Goal: Transaction & Acquisition: Purchase product/service

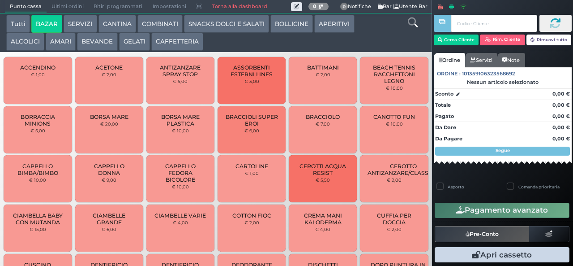
click at [31, 15] on button "BAZAR" at bounding box center [46, 24] width 31 height 18
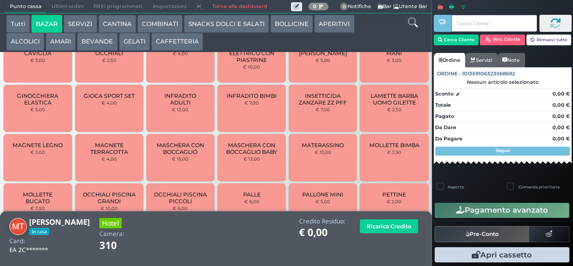
scroll to position [398, 0]
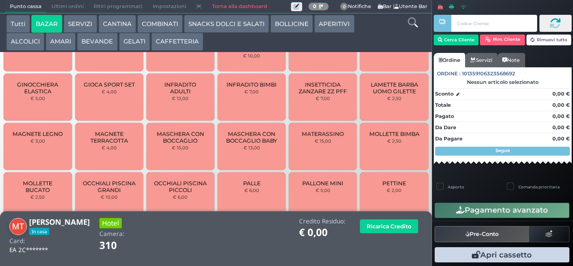
click at [129, 144] on span "MAGNETE TERRACOTTA" at bounding box center [108, 136] width 53 height 13
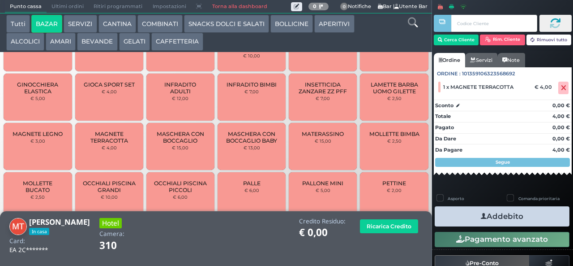
click at [125, 144] on span "MAGNETE TERRACOTTA" at bounding box center [108, 136] width 53 height 13
click at [516, 217] on button "Addebito" at bounding box center [502, 216] width 135 height 20
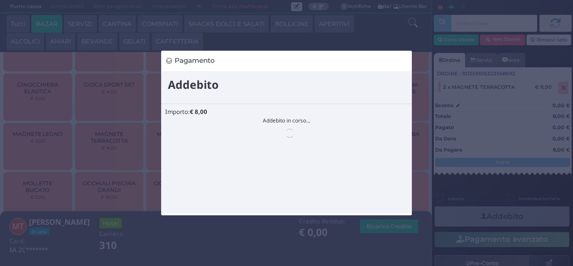
scroll to position [0, 0]
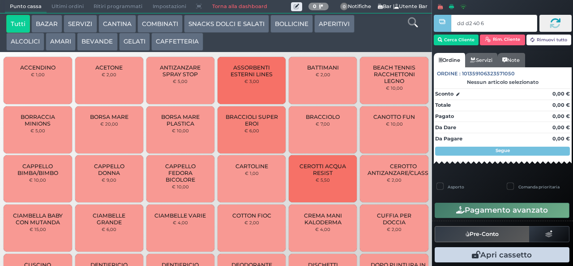
type input "dd d2 40 66"
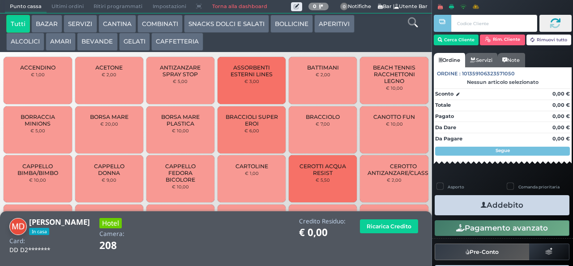
click at [132, 44] on button "GELATI" at bounding box center [134, 42] width 31 height 18
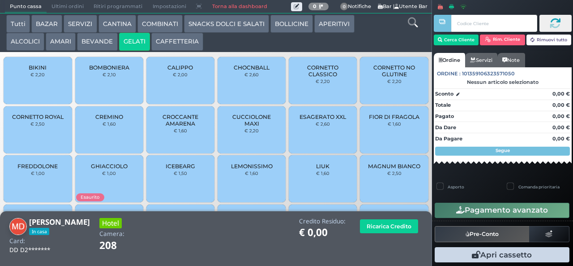
click at [177, 90] on div "CALIPPO € 2,00" at bounding box center [180, 80] width 68 height 47
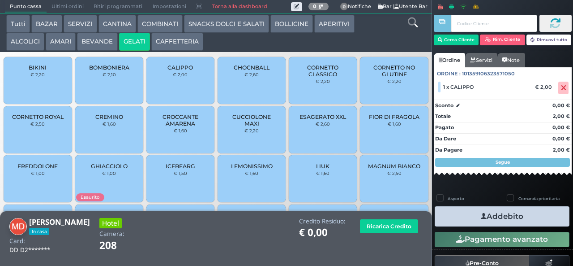
click at [481, 215] on icon "button" at bounding box center [484, 215] width 6 height 9
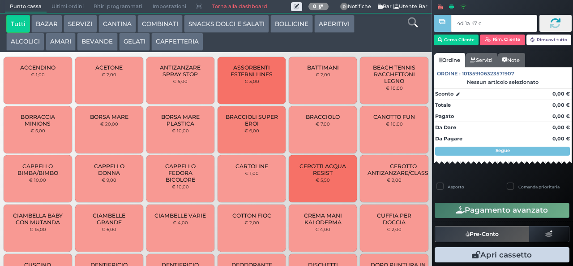
type input "4d 1a 47 c3"
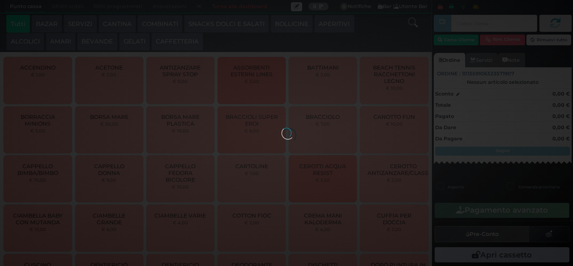
click at [139, 52] on div "Tutti BAZAR SERVIZI CANTINA COMBINATI SNACKS DOLCI E SALATI BOLLICINE APERITIVI…" at bounding box center [216, 32] width 432 height 39
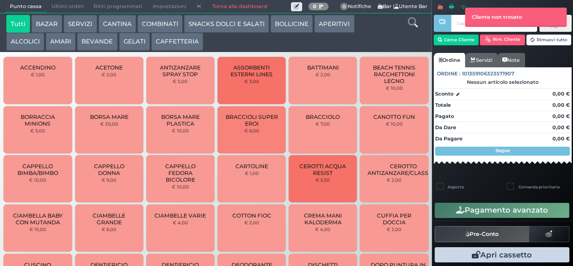
click at [143, 41] on button "GELATI" at bounding box center [134, 42] width 31 height 18
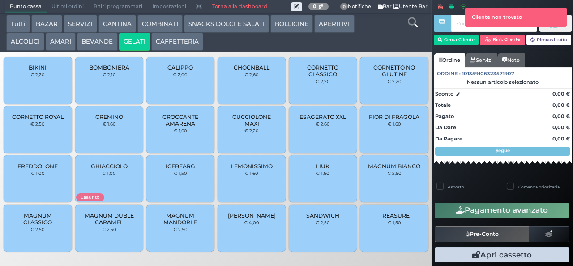
click at [237, 127] on span "CUCCIOLONE MAXI" at bounding box center [251, 119] width 53 height 13
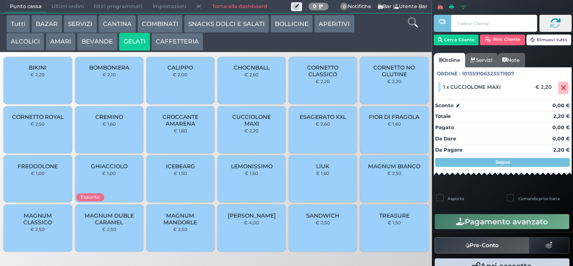
click at [106, 138] on div "CREMINO € 1,60" at bounding box center [109, 129] width 68 height 47
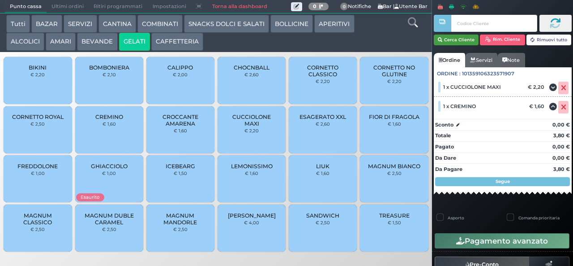
click at [463, 39] on button "Cerca Cliente" at bounding box center [456, 39] width 45 height 11
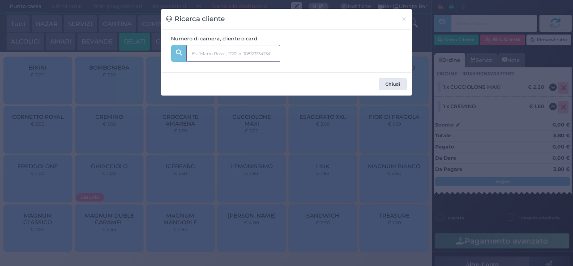
click at [256, 49] on input "text" at bounding box center [233, 53] width 94 height 17
type input "niro"
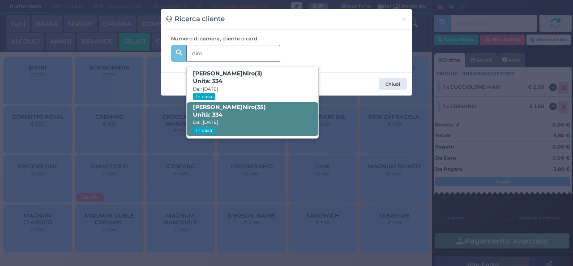
click at [262, 122] on span "Roberto Niro (35) Unità: 334 Dal: 17/08/2025 In casa" at bounding box center [252, 119] width 131 height 34
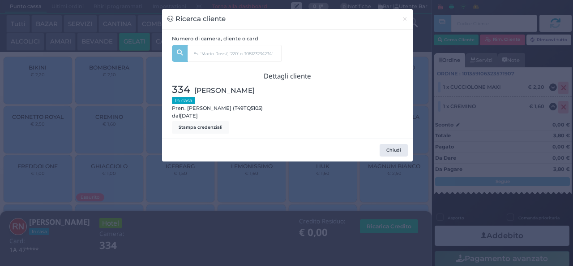
click at [220, 202] on div "Ricerca cliente × Numero di camera, cliente o card niro Isabel Niro (3) Unità: …" at bounding box center [286, 133] width 573 height 266
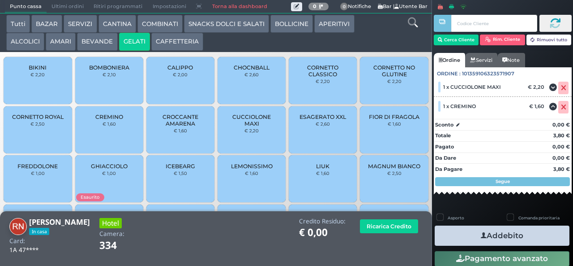
click at [481, 234] on icon "button" at bounding box center [484, 235] width 6 height 9
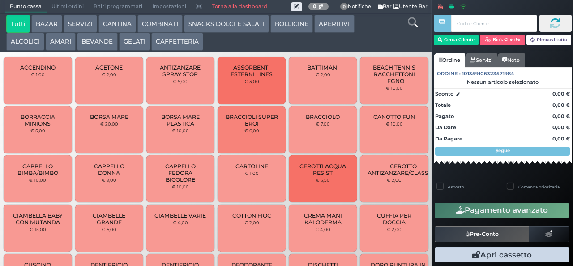
click at [243, 31] on button "SNACKS DOLCI E SALATI" at bounding box center [226, 24] width 85 height 18
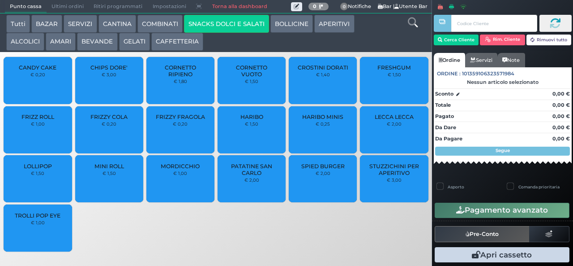
click at [184, 15] on button "SNACKS DOLCI E SALATI" at bounding box center [226, 24] width 85 height 18
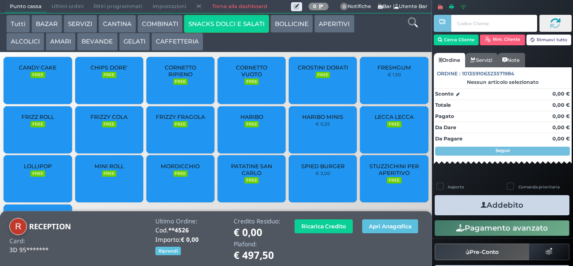
click at [107, 42] on button "BEVANDE" at bounding box center [97, 42] width 40 height 18
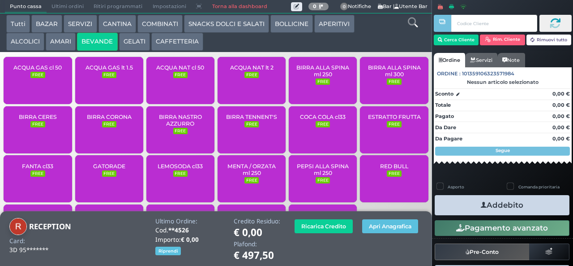
click at [175, 90] on div "ACQUA NAT cl 50 FREE" at bounding box center [180, 80] width 68 height 47
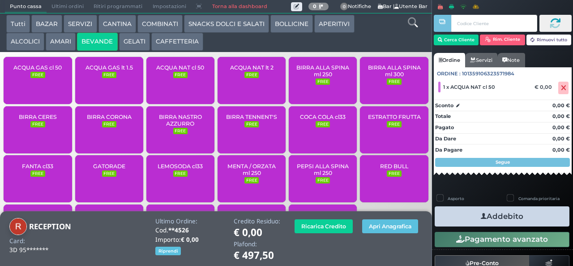
click at [481, 218] on icon "button" at bounding box center [484, 215] width 6 height 9
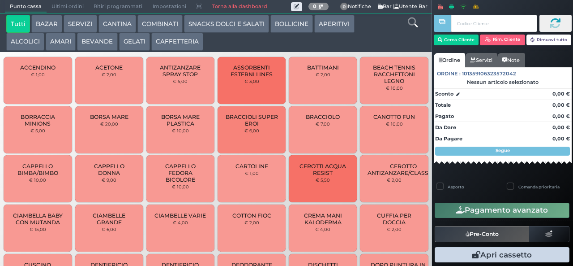
click at [95, 45] on button "BEVANDE" at bounding box center [97, 42] width 40 height 18
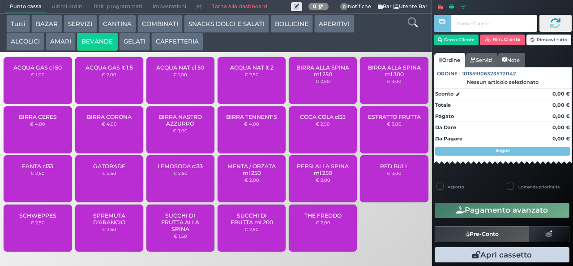
click at [107, 39] on button "BEVANDE" at bounding box center [97, 42] width 40 height 18
click at [183, 71] on span "ACQUA NAT cl 50" at bounding box center [180, 67] width 48 height 7
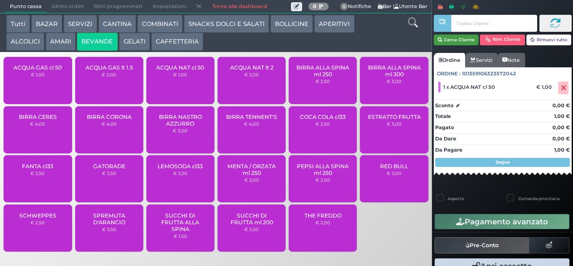
click at [452, 39] on button "Cerca Cliente" at bounding box center [456, 39] width 45 height 11
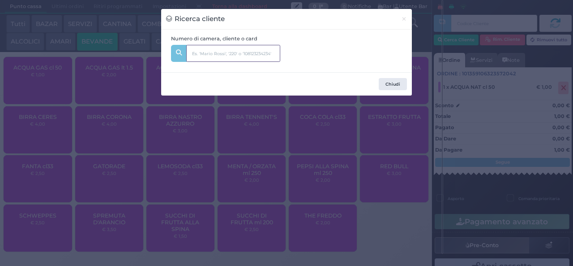
click at [245, 56] on input "text" at bounding box center [233, 53] width 94 height 17
type input "animazione"
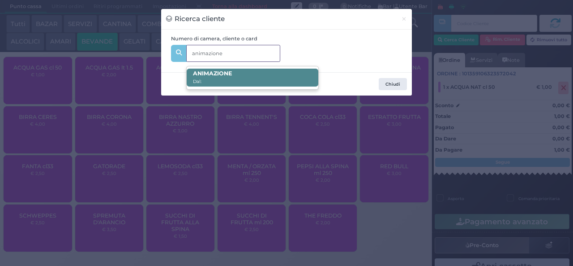
click at [263, 77] on span "ANIMAZIONE Dal:" at bounding box center [252, 78] width 131 height 18
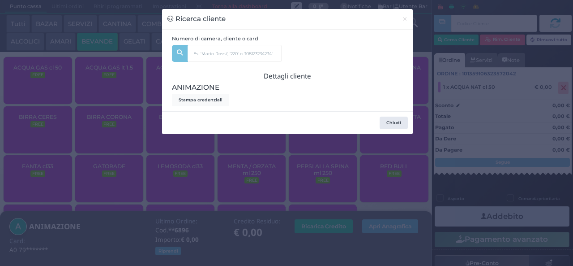
click at [273, 201] on div "Ricerca cliente × Numero di camera, cliente o card animazione ANIMAZIONE Dal: D…" at bounding box center [286, 133] width 573 height 266
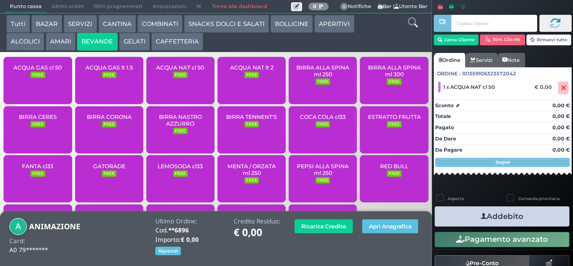
click at [538, 212] on button "Addebito" at bounding box center [502, 216] width 135 height 20
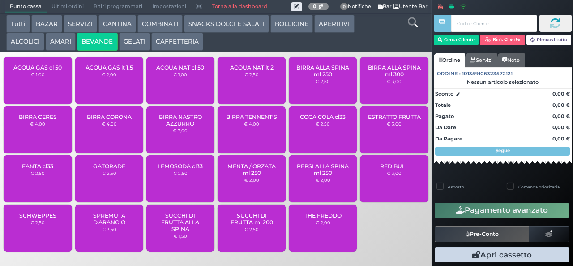
click at [246, 90] on div "ACQUA NAT lt 2 € 2,50" at bounding box center [252, 80] width 68 height 47
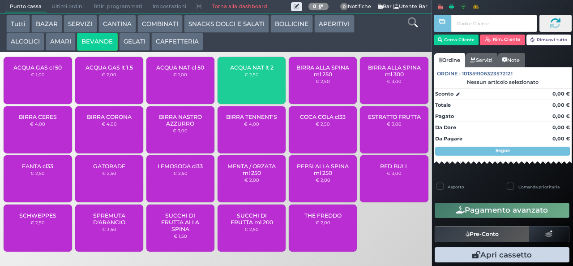
click at [247, 91] on div "ACQUA NAT lt 2 € 2,50" at bounding box center [252, 80] width 68 height 47
click at [247, 86] on div "ACQUA NAT lt 2 € 2,50" at bounding box center [252, 80] width 68 height 47
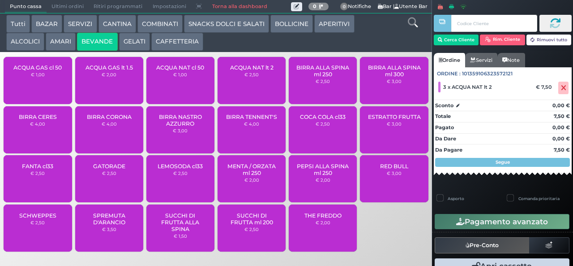
click at [258, 87] on div "ACQUA NAT lt 2 € 2,50" at bounding box center [252, 80] width 68 height 47
click at [443, 47] on div at bounding box center [443, 126] width 2 height 253
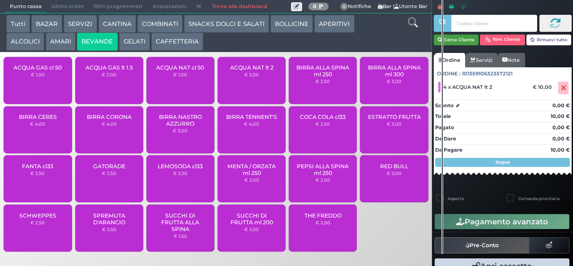
click at [460, 41] on button "Cerca Cliente" at bounding box center [456, 39] width 45 height 11
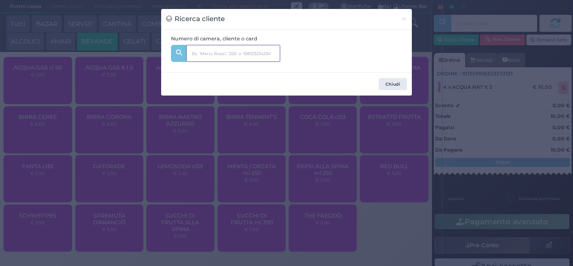
click at [245, 54] on input "text" at bounding box center [233, 53] width 94 height 17
type input "animazione"
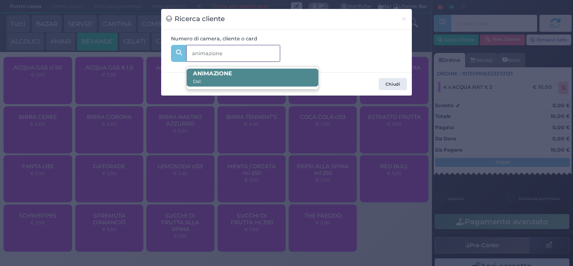
click at [255, 82] on span "ANIMAZIONE Dal:" at bounding box center [252, 78] width 131 height 18
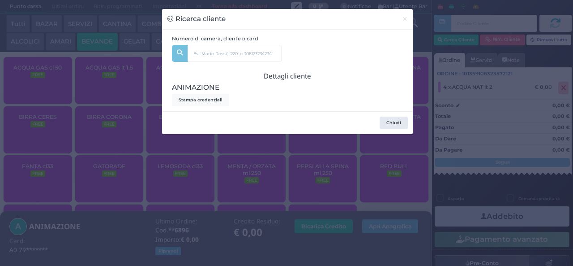
click at [239, 195] on div "Ricerca cliente × Numero di camera, cliente o card animazione ANIMAZIONE Dal: D…" at bounding box center [286, 133] width 573 height 266
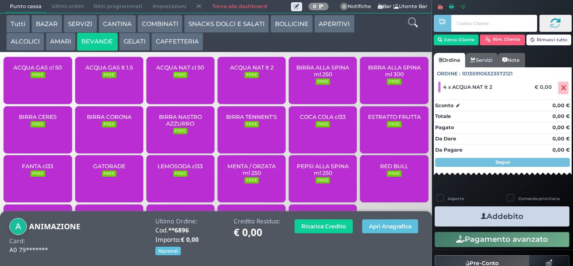
click at [481, 219] on icon "button" at bounding box center [484, 215] width 6 height 9
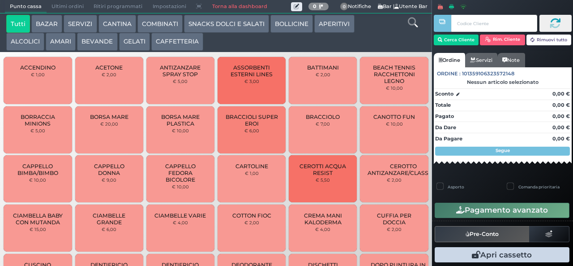
click at [49, 23] on button "BAZAR" at bounding box center [46, 24] width 31 height 18
click at [31, 15] on button "BAZAR" at bounding box center [46, 24] width 31 height 18
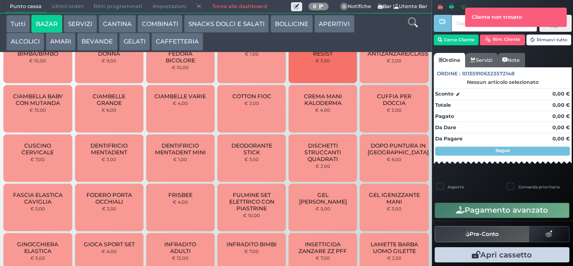
scroll to position [188, 0]
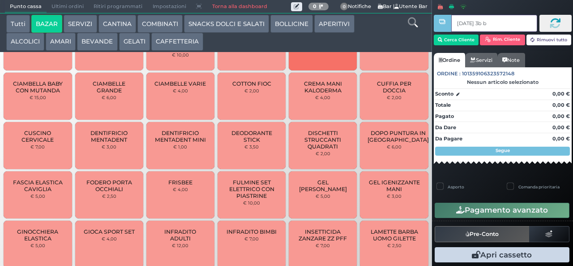
type input "ce 47 3b b9"
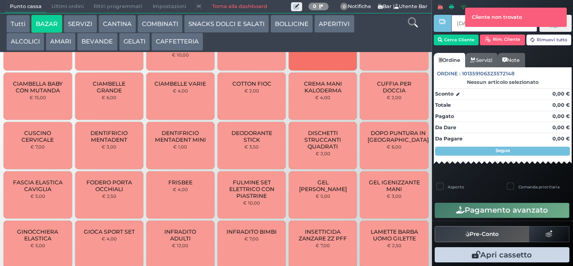
type input "ce 47 3b b9"
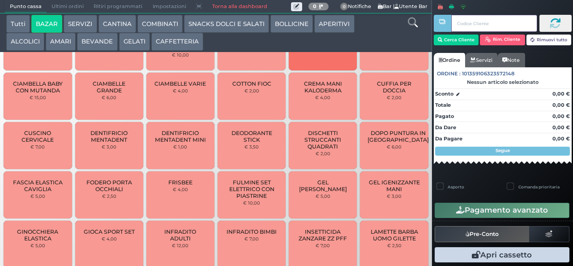
click at [443, 39] on div at bounding box center [443, 126] width 2 height 253
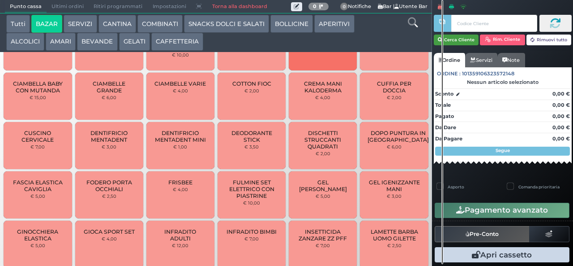
click at [457, 39] on button "Cerca Cliente" at bounding box center [456, 39] width 45 height 11
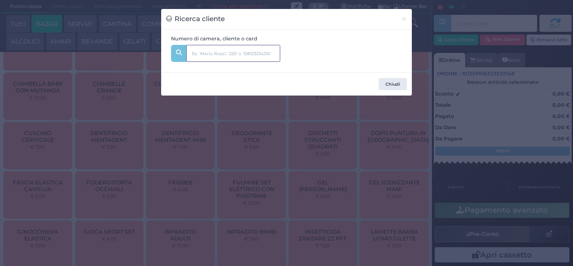
click at [213, 52] on input "text" at bounding box center [233, 53] width 94 height 17
type input "104"
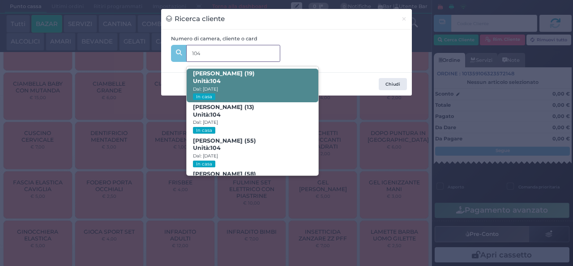
click at [211, 79] on span "Unità: 104" at bounding box center [207, 82] width 28 height 8
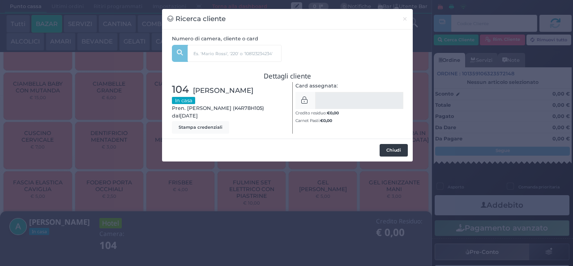
click at [397, 148] on button "Chiudi" at bounding box center [394, 150] width 28 height 13
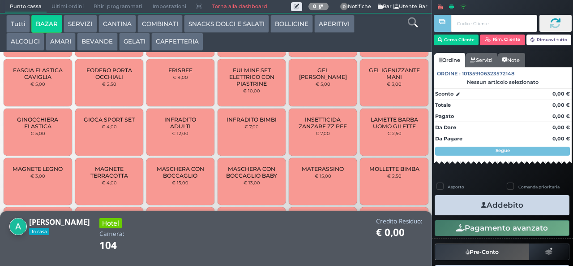
scroll to position [349, 0]
click at [103, 178] on span "MAGNETE TERRACOTTA" at bounding box center [108, 171] width 53 height 13
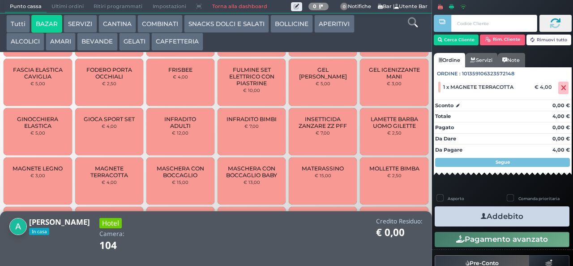
click at [497, 214] on button "Addebito" at bounding box center [502, 216] width 135 height 20
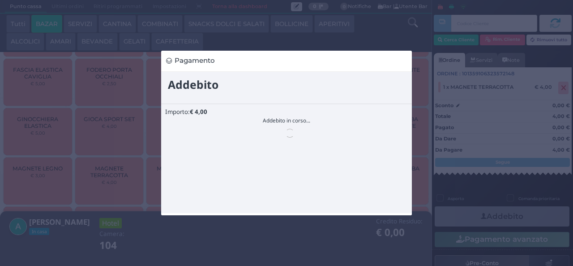
scroll to position [0, 0]
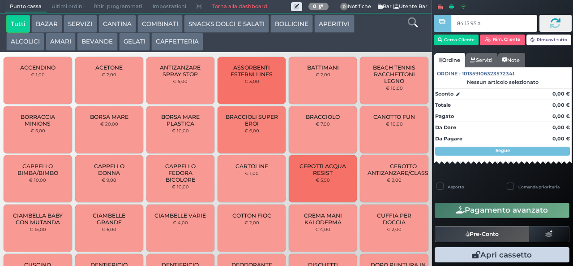
type input "84 15 95 af"
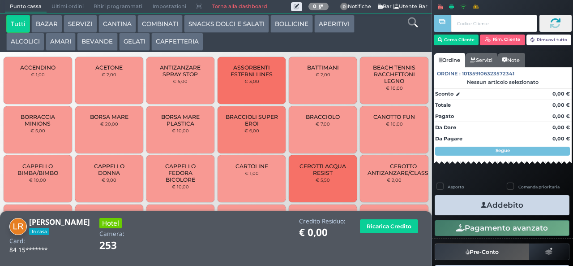
click at [160, 37] on button "CAFFETTERIA" at bounding box center [177, 42] width 52 height 18
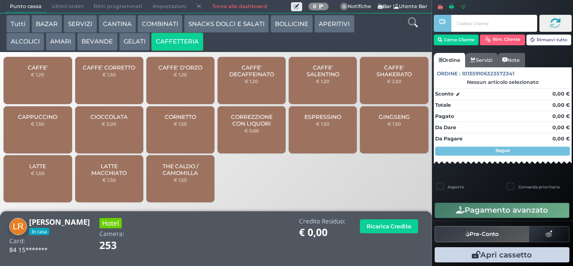
click at [326, 78] on span "CAFFE' SALENTINO" at bounding box center [323, 70] width 53 height 13
click at [325, 78] on span "CAFFE' SALENTINO" at bounding box center [323, 70] width 53 height 13
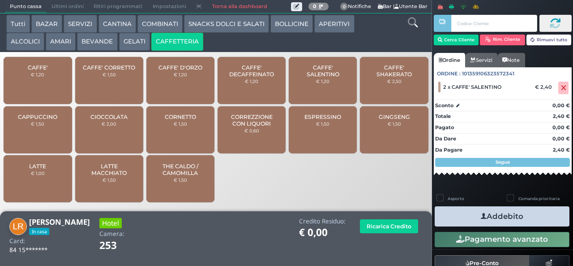
click at [481, 214] on icon "button" at bounding box center [484, 215] width 6 height 9
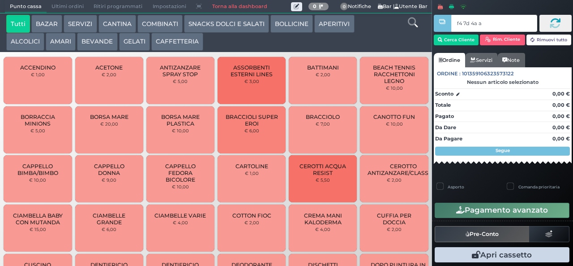
type input "f4 7d 4a af"
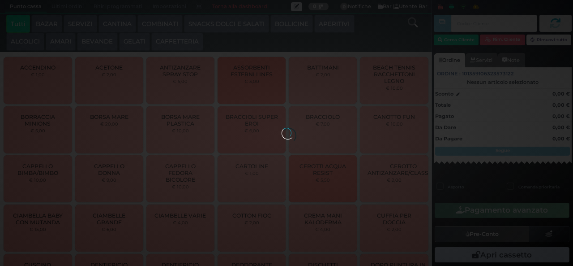
click at [282, 128] on div at bounding box center [287, 133] width 10 height 10
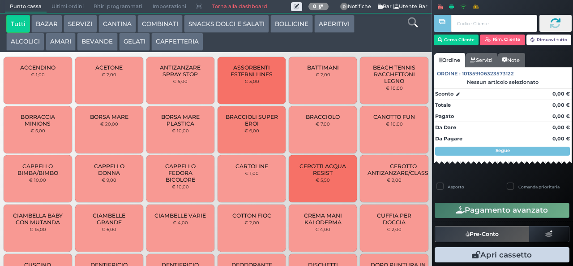
click at [138, 47] on button "GELATI" at bounding box center [134, 42] width 31 height 18
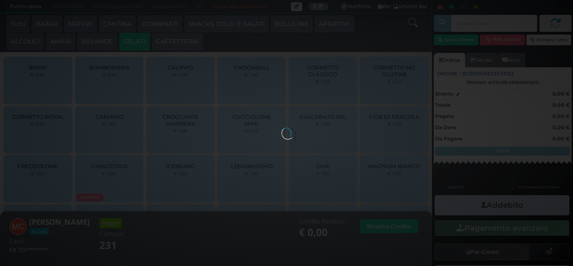
click at [133, 42] on button "GELATI" at bounding box center [134, 42] width 31 height 18
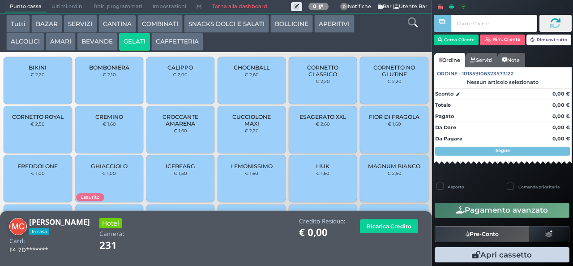
scroll to position [60, 0]
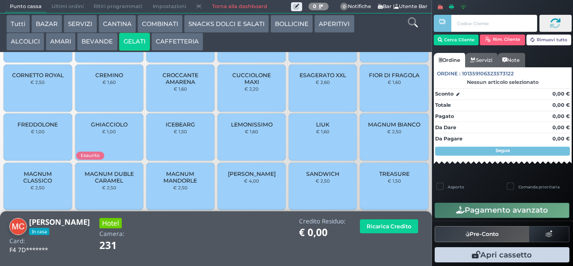
click at [116, 184] on span "MAGNUM DUBLE CARAMEL" at bounding box center [108, 176] width 53 height 13
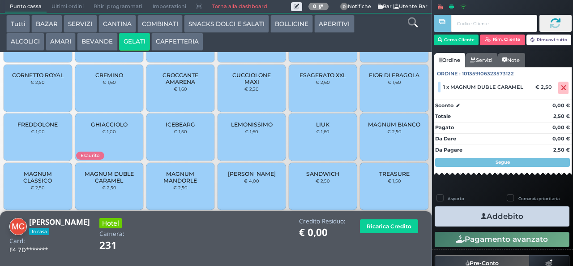
click at [482, 217] on button "Addebito" at bounding box center [502, 216] width 135 height 20
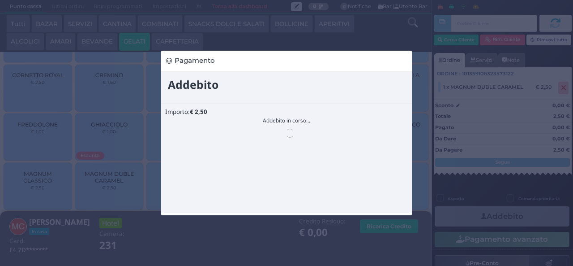
scroll to position [0, 0]
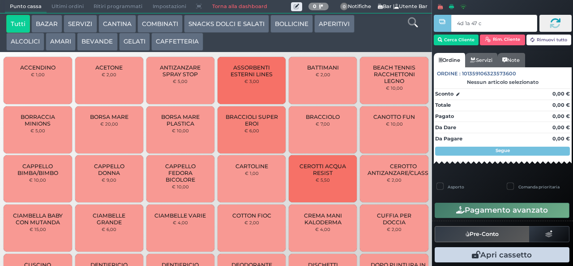
type input "4d 1a 47 c3"
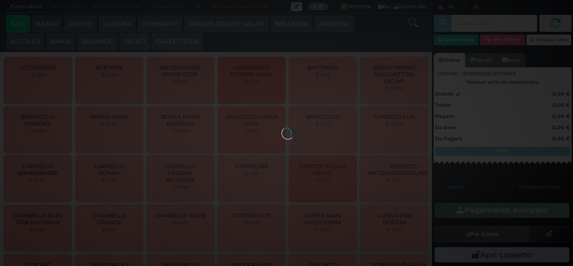
click at [282, 128] on div at bounding box center [287, 133] width 10 height 10
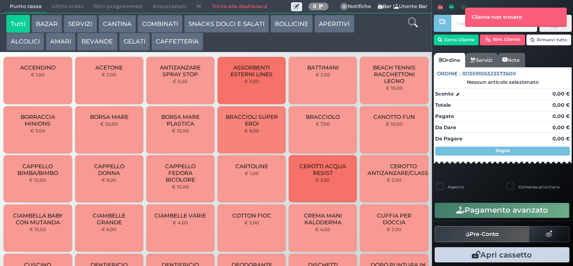
click at [246, 22] on button "SNACKS DOLCI E SALATI" at bounding box center [226, 24] width 85 height 18
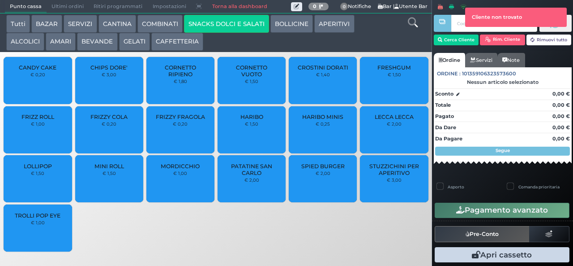
click at [259, 176] on span "PATATINE SAN CARLO" at bounding box center [251, 169] width 53 height 13
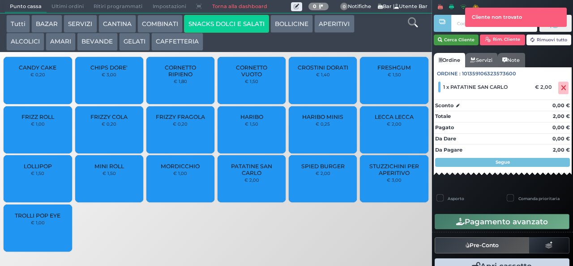
click at [464, 41] on button "Cerca Cliente" at bounding box center [456, 39] width 45 height 11
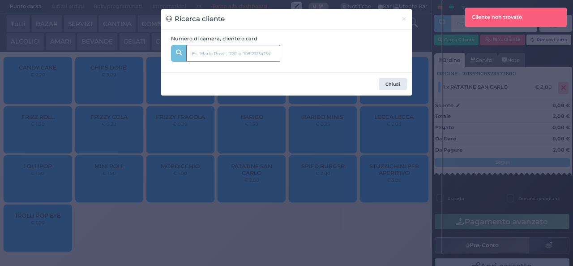
click at [244, 53] on input "text" at bounding box center [233, 53] width 94 height 17
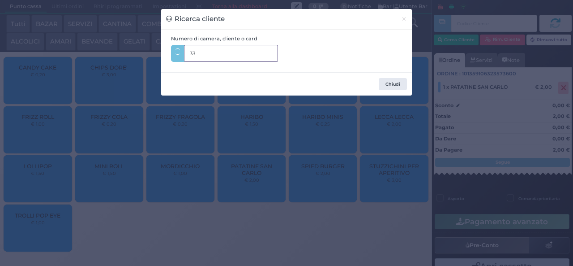
type input "334"
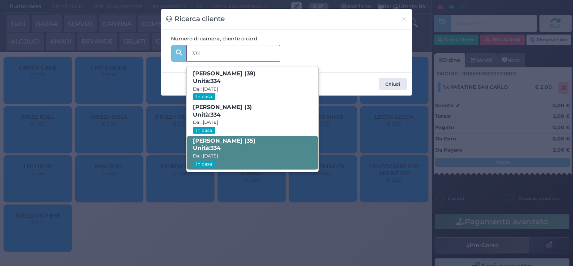
click at [276, 160] on span "[PERSON_NAME] (35) Unità: 334 Dal: [DATE] In casa" at bounding box center [252, 153] width 131 height 34
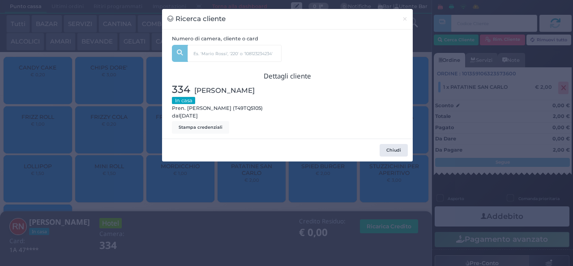
click at [282, 224] on div "Ricerca cliente × Numero di camera, cliente o card 334 [PERSON_NAME] (39) Unità…" at bounding box center [286, 133] width 573 height 266
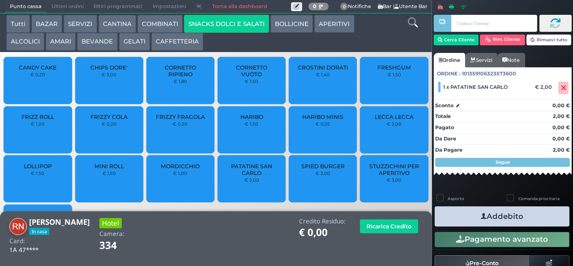
click at [481, 214] on icon "button" at bounding box center [484, 215] width 6 height 9
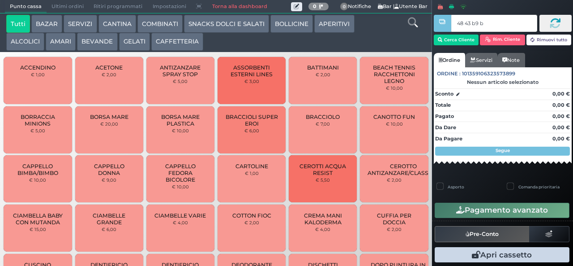
type input "48 43 b9 b9"
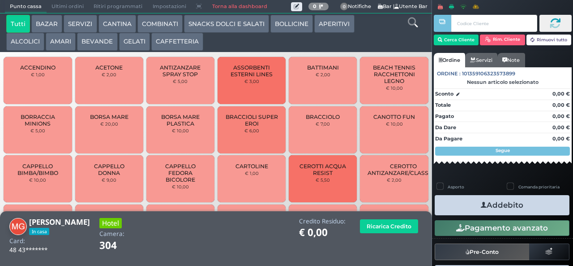
click at [202, 26] on button "SNACKS DOLCI E SALATI" at bounding box center [226, 24] width 85 height 18
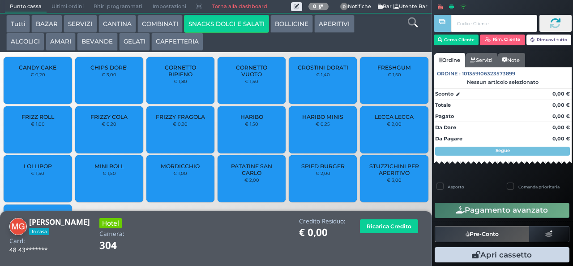
click at [240, 176] on span "PATATINE SAN CARLO" at bounding box center [251, 169] width 53 height 13
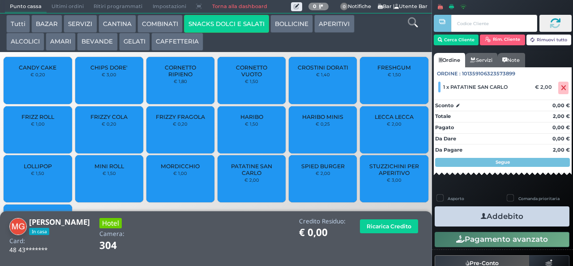
click at [464, 221] on button "Addebito" at bounding box center [502, 216] width 135 height 20
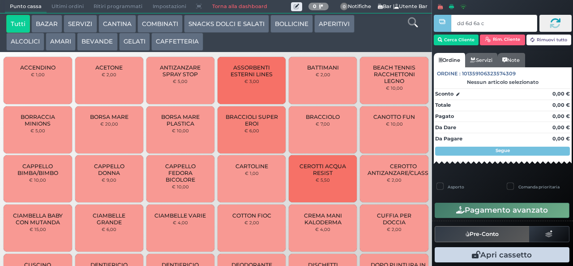
type input "dd 6d 6a c3"
type input "dd 6d 6"
click at [207, 25] on button "SNACKS DOLCI E SALATI" at bounding box center [226, 24] width 85 height 18
click at [184, 15] on button "SNACKS DOLCI E SALATI" at bounding box center [226, 24] width 85 height 18
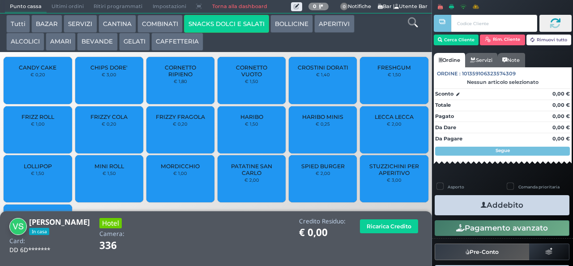
click at [233, 23] on button "SNACKS DOLCI E SALATI" at bounding box center [226, 24] width 85 height 18
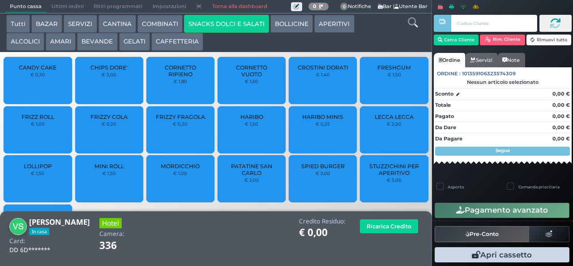
click at [244, 168] on span "PATATINE SAN CARLO" at bounding box center [251, 169] width 53 height 13
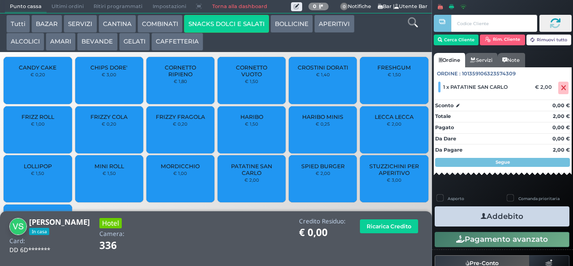
click at [481, 214] on icon "button" at bounding box center [484, 215] width 6 height 9
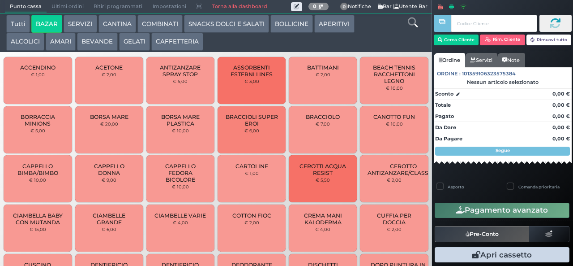
click at [31, 15] on button "BAZAR" at bounding box center [46, 24] width 31 height 18
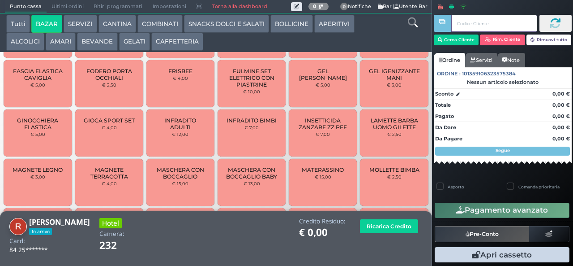
scroll to position [347, 0]
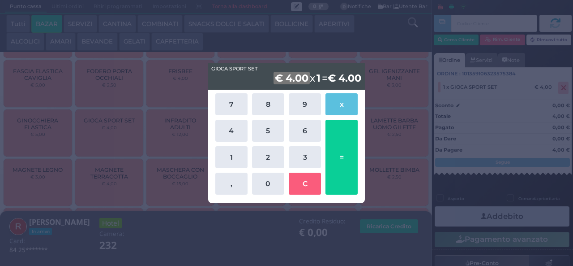
click at [89, 123] on div "GIOCA SPORT SET GIOCA SPORT SET € 4.00 x 1 = € 4.00 7 8 9 x 4 5 6 1 2 3 , 0 C =" at bounding box center [286, 133] width 573 height 266
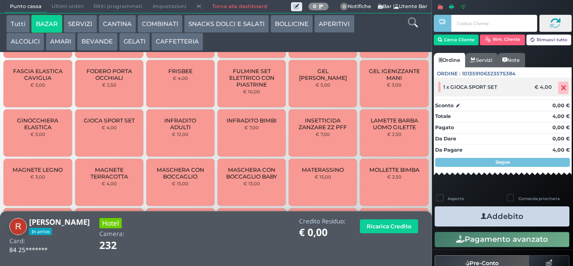
click at [561, 88] on icon at bounding box center [563, 88] width 5 height 0
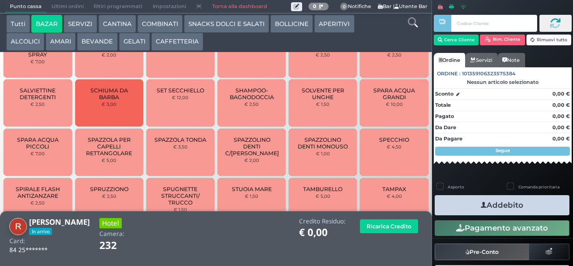
scroll to position [743, 0]
click at [245, 155] on span "SPAZZOLINO DENTI C/[PERSON_NAME]" at bounding box center [252, 145] width 54 height 20
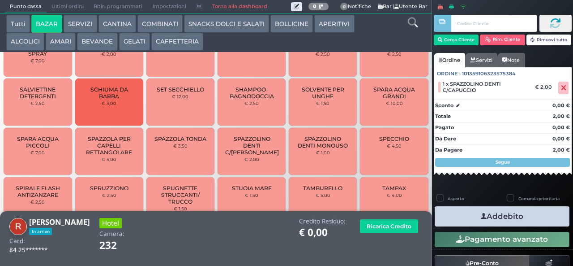
click at [455, 215] on button "Addebito" at bounding box center [502, 216] width 135 height 20
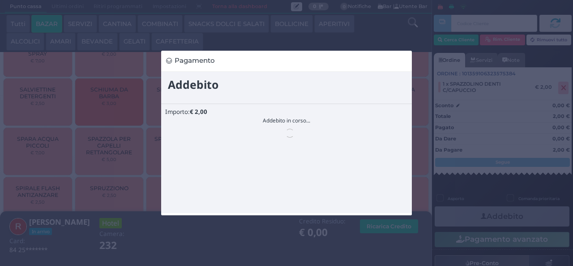
scroll to position [0, 0]
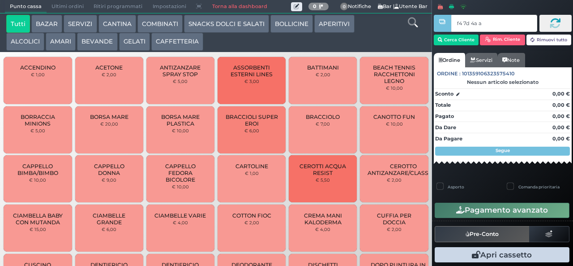
type input "f4 7d 4a af"
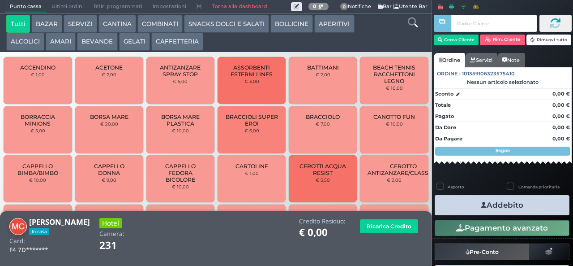
click at [128, 42] on button "GELATI" at bounding box center [134, 42] width 31 height 18
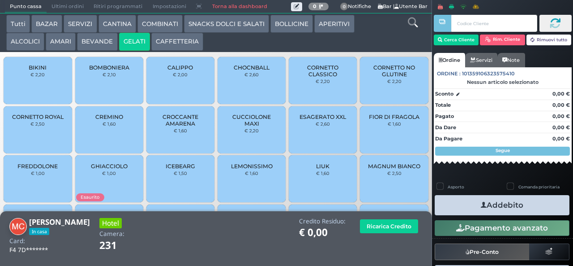
click at [30, 169] on span "FREDDOLONE" at bounding box center [37, 166] width 40 height 7
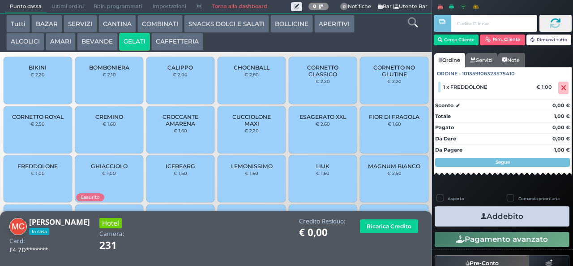
click at [466, 210] on button "Addebito" at bounding box center [502, 216] width 135 height 20
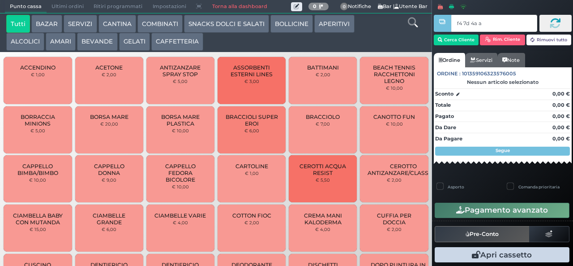
type input "f4 7d 4a af"
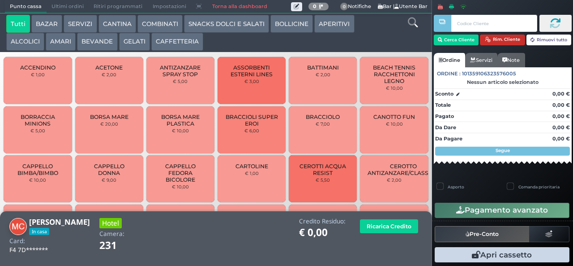
click at [487, 39] on icon "button" at bounding box center [488, 40] width 6 height 6
click at [335, 30] on button "APERITIVI" at bounding box center [334, 24] width 40 height 18
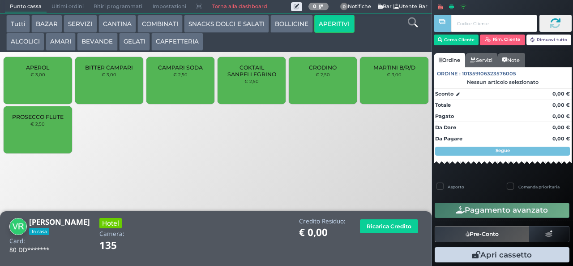
click at [64, 140] on div "PROSECCO FLUTE € 2,50" at bounding box center [38, 129] width 68 height 47
click at [63, 144] on div "PROSECCO FLUTE € 2,50" at bounding box center [38, 129] width 68 height 47
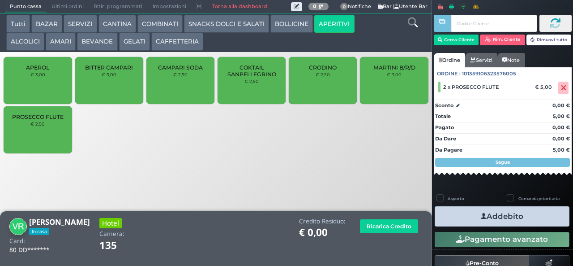
click at [482, 213] on icon "button" at bounding box center [484, 215] width 6 height 9
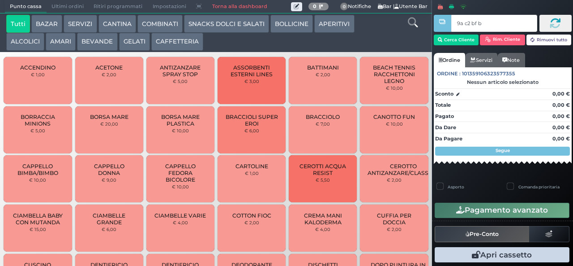
type input "9a c2 bf b9"
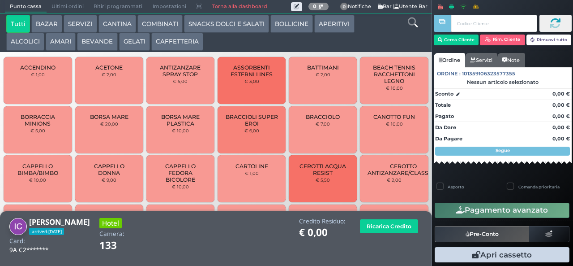
click at [215, 24] on button "SNACKS DOLCI E SALATI" at bounding box center [226, 24] width 85 height 18
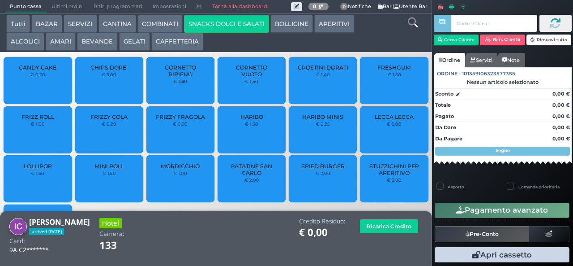
click at [237, 176] on span "PATATINE SAN CARLO" at bounding box center [251, 169] width 53 height 13
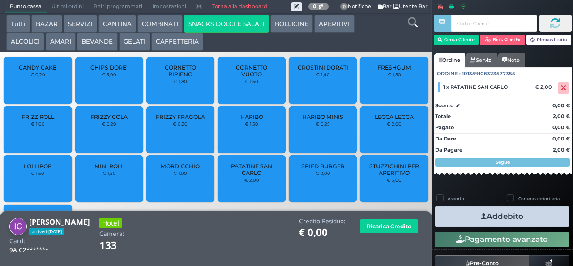
click at [481, 216] on icon "button" at bounding box center [484, 215] width 6 height 9
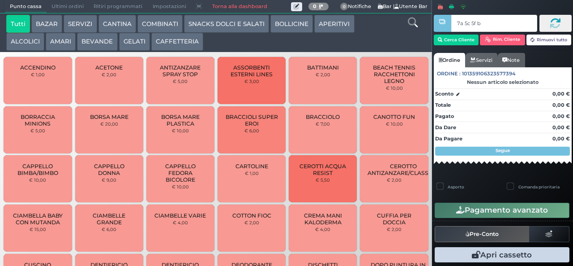
type input "7a 5c 5f bb"
click at [0, 0] on div at bounding box center [0, 0] width 0 height 0
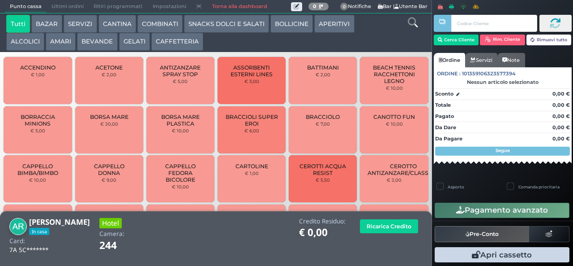
click at [225, 26] on button "SNACKS DOLCI E SALATI" at bounding box center [226, 24] width 85 height 18
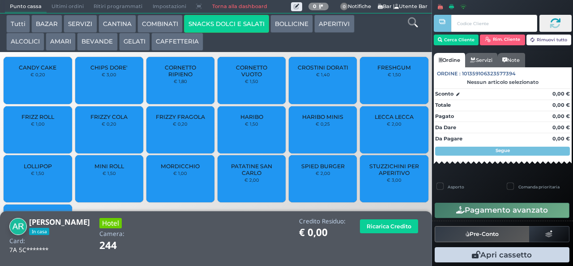
click at [95, 90] on div "CHIPS DORE' € 3,00" at bounding box center [109, 80] width 68 height 47
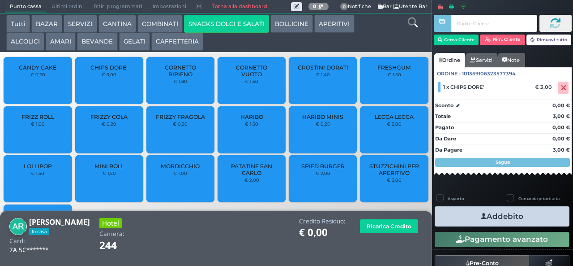
click at [481, 214] on icon "button" at bounding box center [484, 215] width 6 height 9
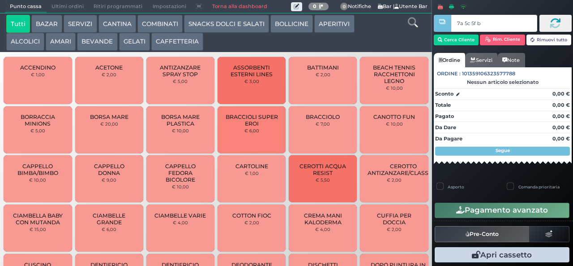
type input "7a 5c 5f bb"
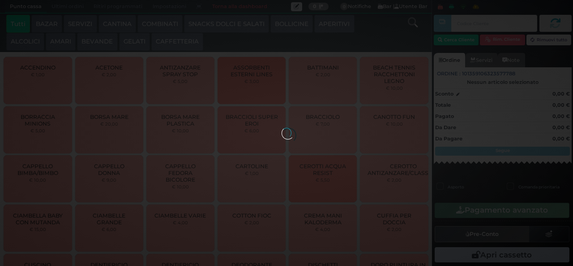
click at [282, 128] on div at bounding box center [287, 133] width 10 height 10
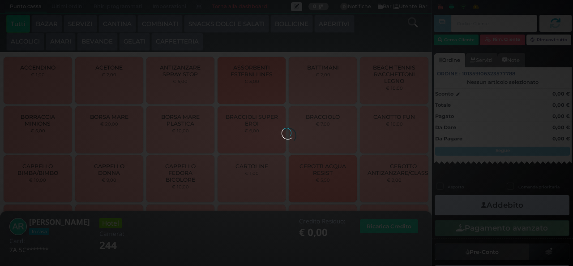
click at [282, 128] on div at bounding box center [287, 133] width 10 height 10
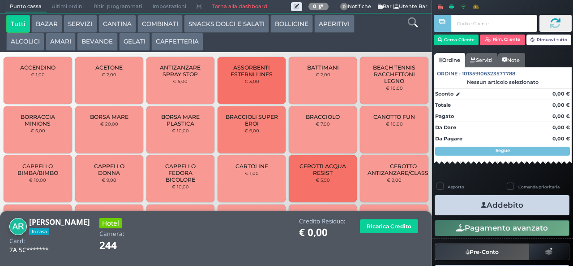
click at [238, 26] on button "SNACKS DOLCI E SALATI" at bounding box center [226, 24] width 85 height 18
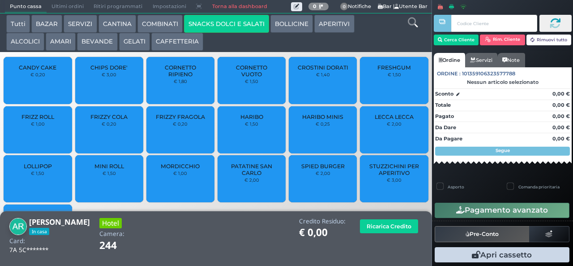
click at [327, 92] on div "CROSTINI DORATI € 1,40" at bounding box center [323, 80] width 68 height 47
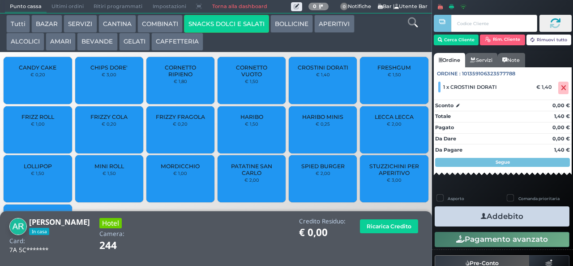
click at [481, 215] on icon "button" at bounding box center [484, 215] width 6 height 9
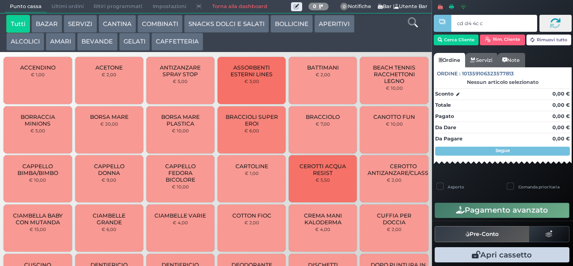
type input "cd d4 4c c3"
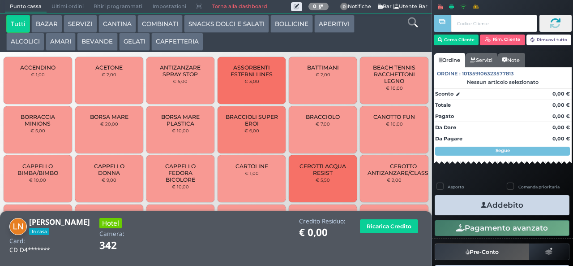
click at [244, 31] on button "SNACKS DOLCI E SALATI" at bounding box center [226, 24] width 85 height 18
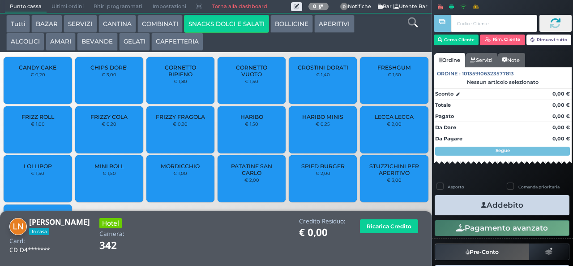
click at [245, 29] on button "SNACKS DOLCI E SALATI" at bounding box center [226, 24] width 85 height 18
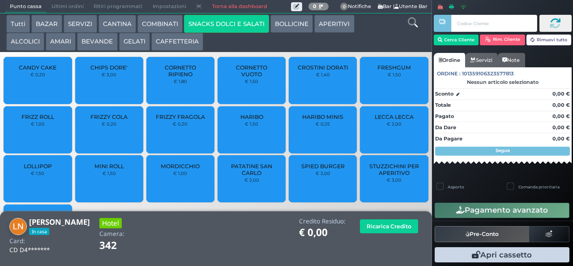
click at [103, 38] on button "BEVANDE" at bounding box center [97, 42] width 40 height 18
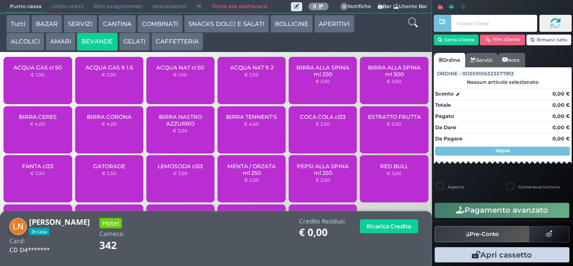
click at [196, 71] on span "ACQUA NAT cl 50" at bounding box center [180, 67] width 48 height 7
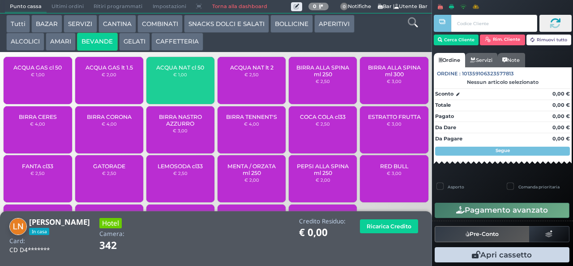
click at [193, 71] on span "ACQUA NAT cl 50" at bounding box center [180, 67] width 48 height 7
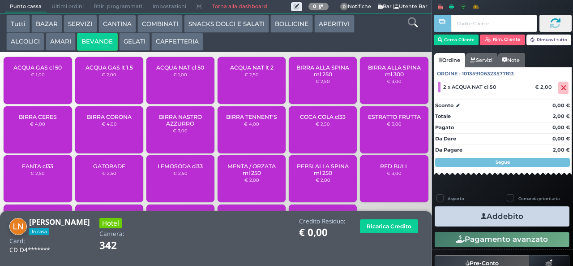
click at [481, 218] on icon "button" at bounding box center [484, 215] width 6 height 9
